Goal: Find specific page/section: Find specific page/section

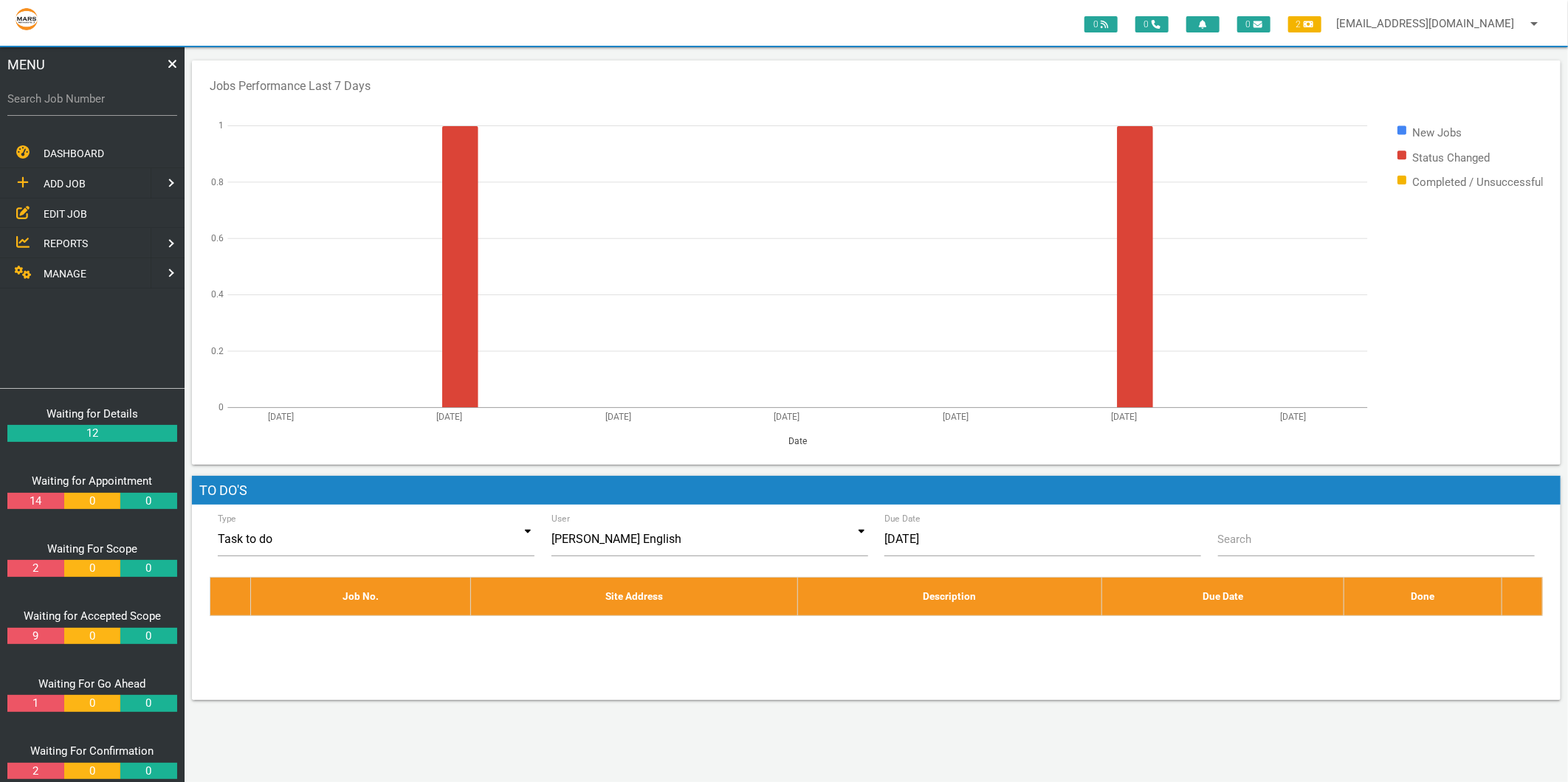
click at [64, 211] on span "EDIT JOB" at bounding box center [65, 213] width 43 height 12
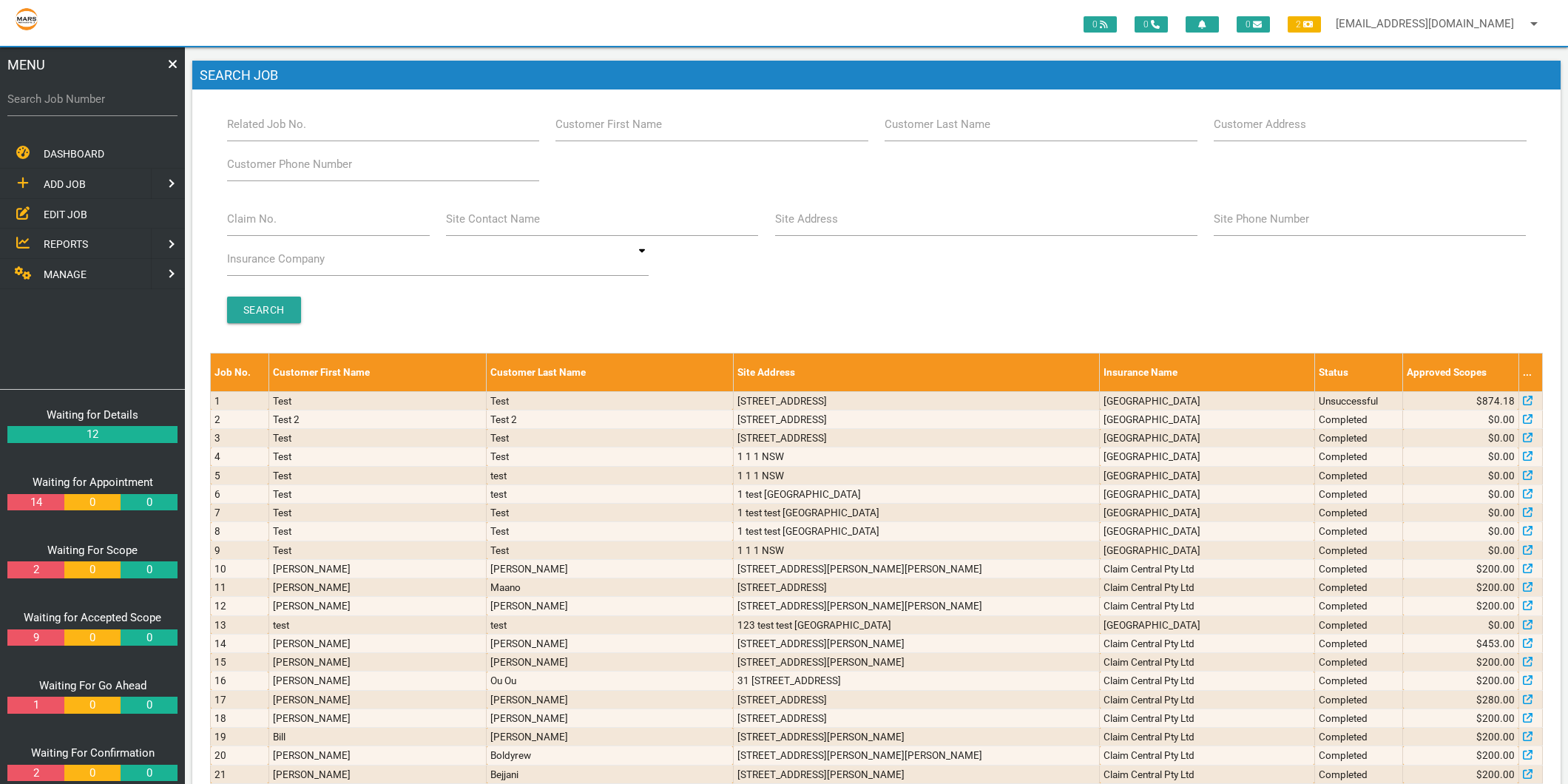
click at [834, 224] on label "Site Address" at bounding box center [806, 219] width 62 height 17
click at [834, 224] on input "Site Address" at bounding box center [986, 219] width 423 height 34
type input "55 hunbter"
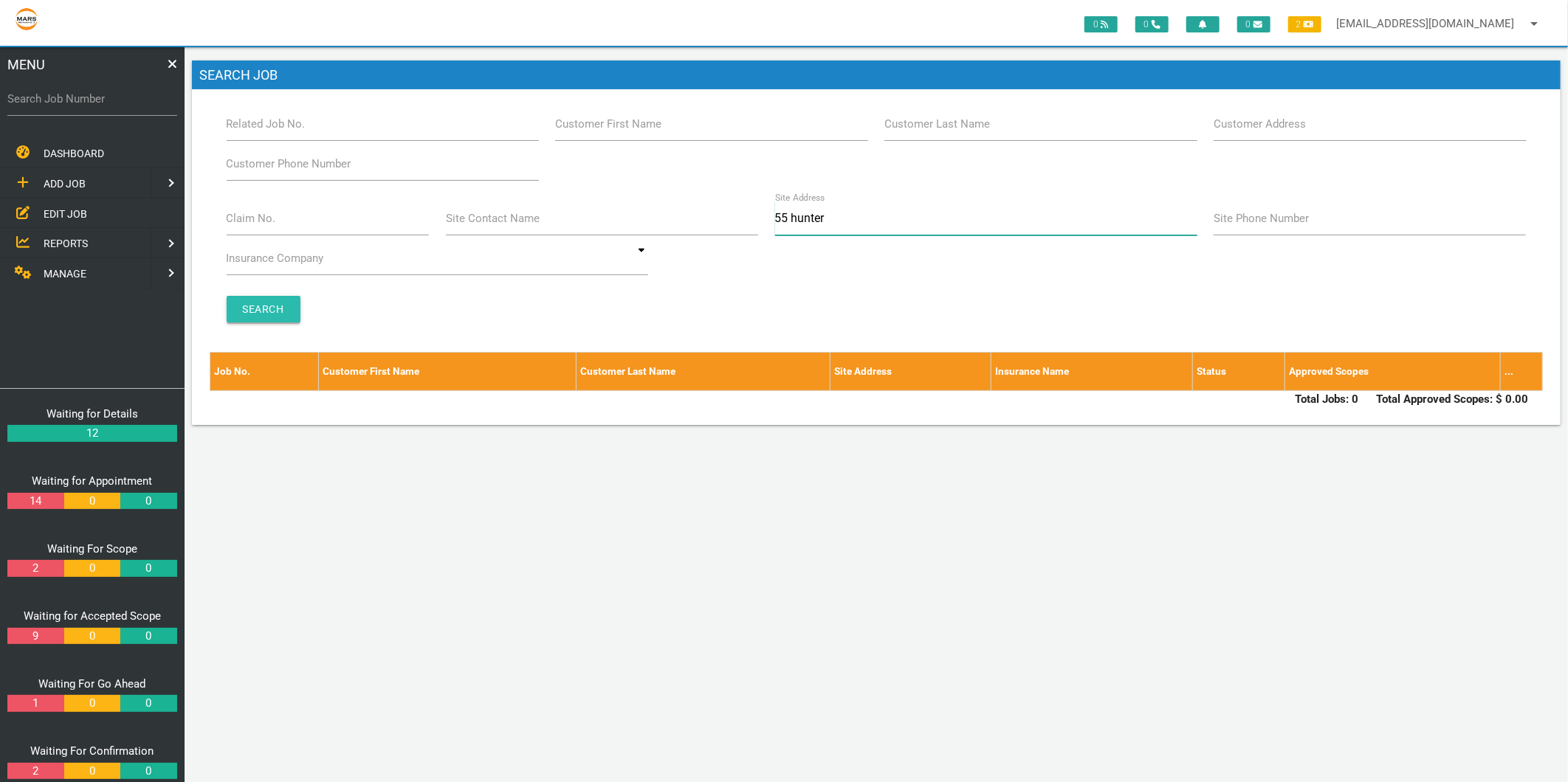
type input "55 hunter"
click at [260, 314] on input "Search" at bounding box center [264, 309] width 74 height 26
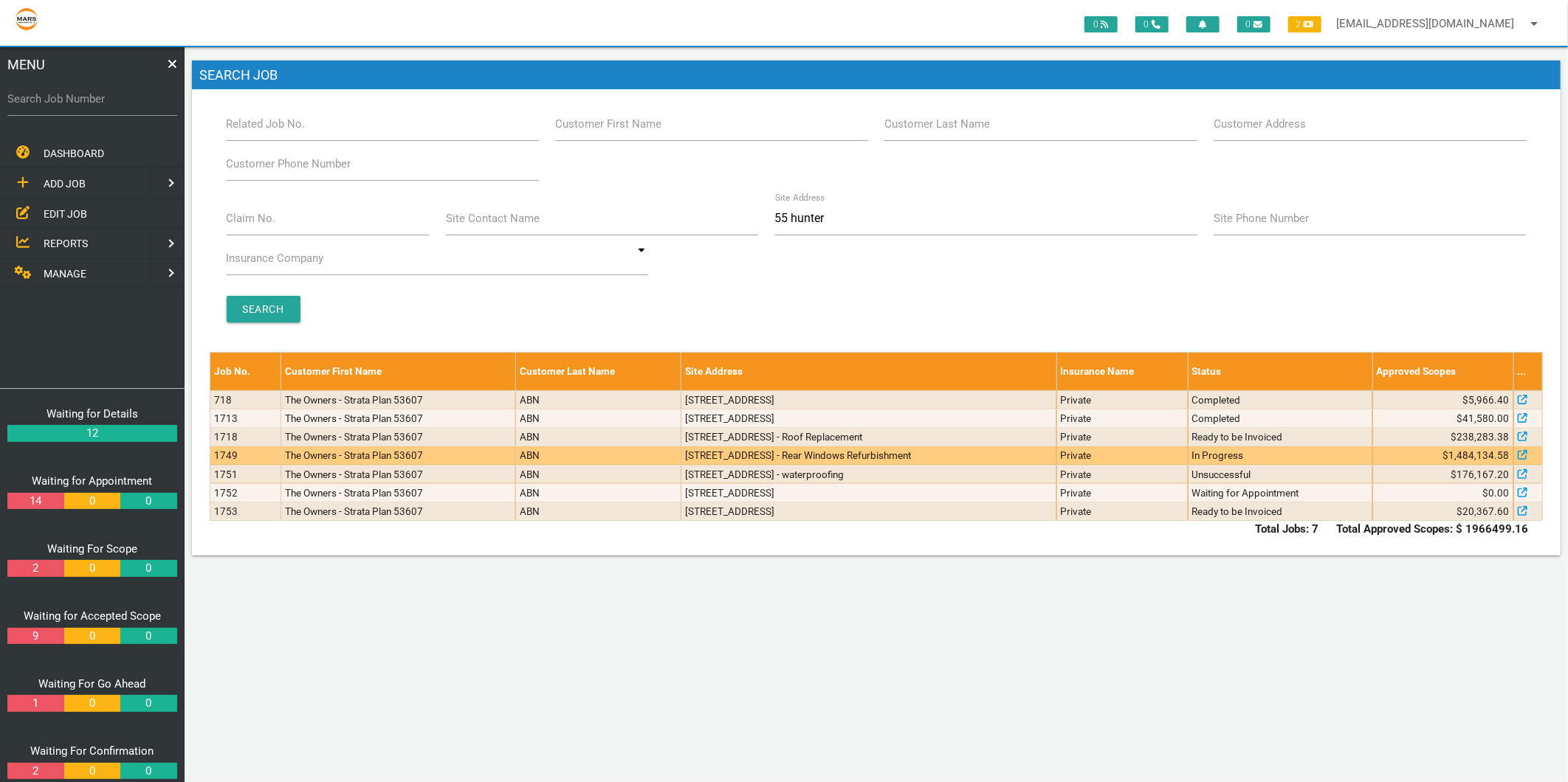
click at [366, 447] on td "The Owners - Strata Plan 53607" at bounding box center [398, 455] width 235 height 18
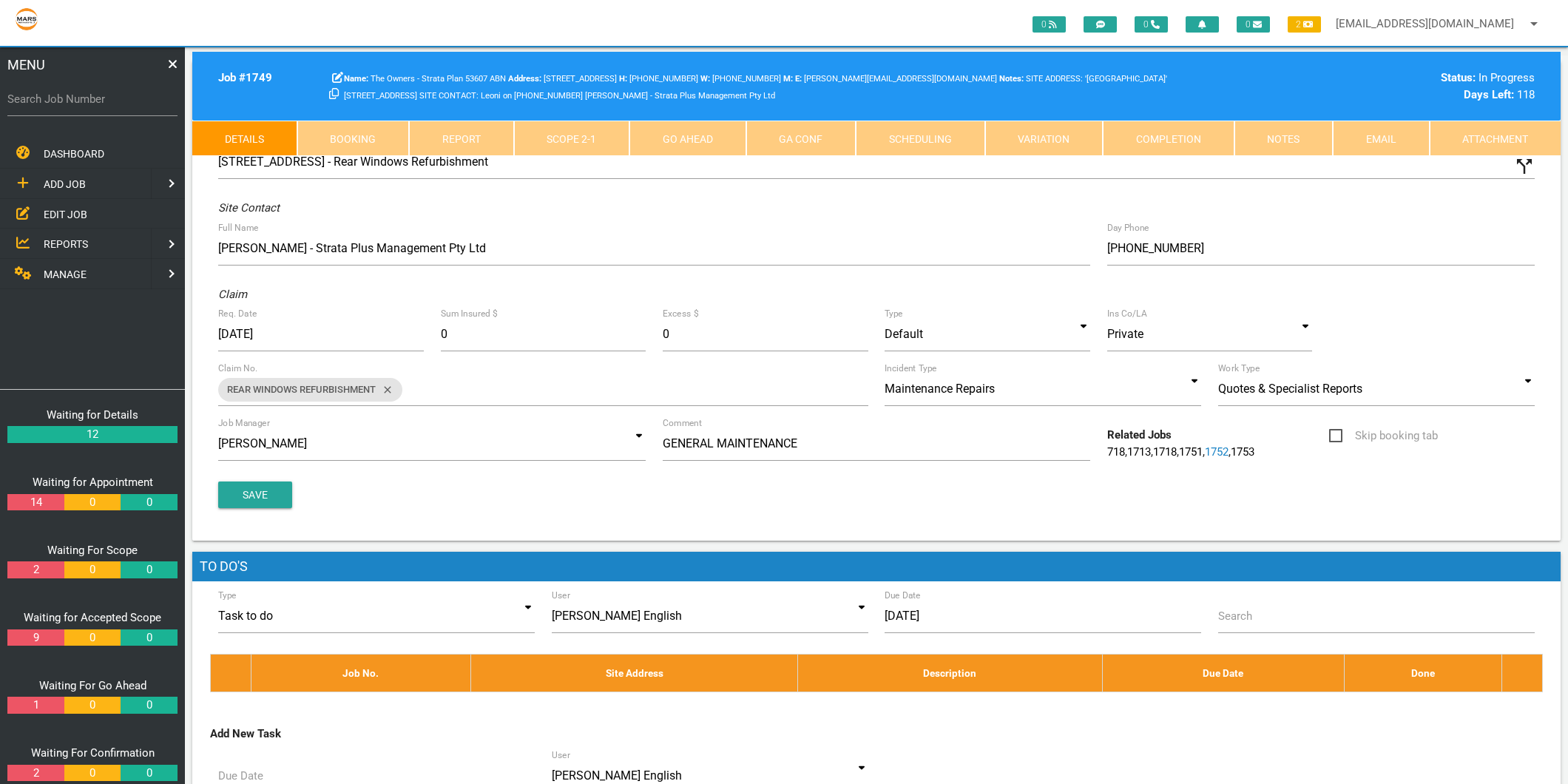
click at [1135, 134] on link "Completion" at bounding box center [1168, 138] width 131 height 35
